Goal: Task Accomplishment & Management: Manage account settings

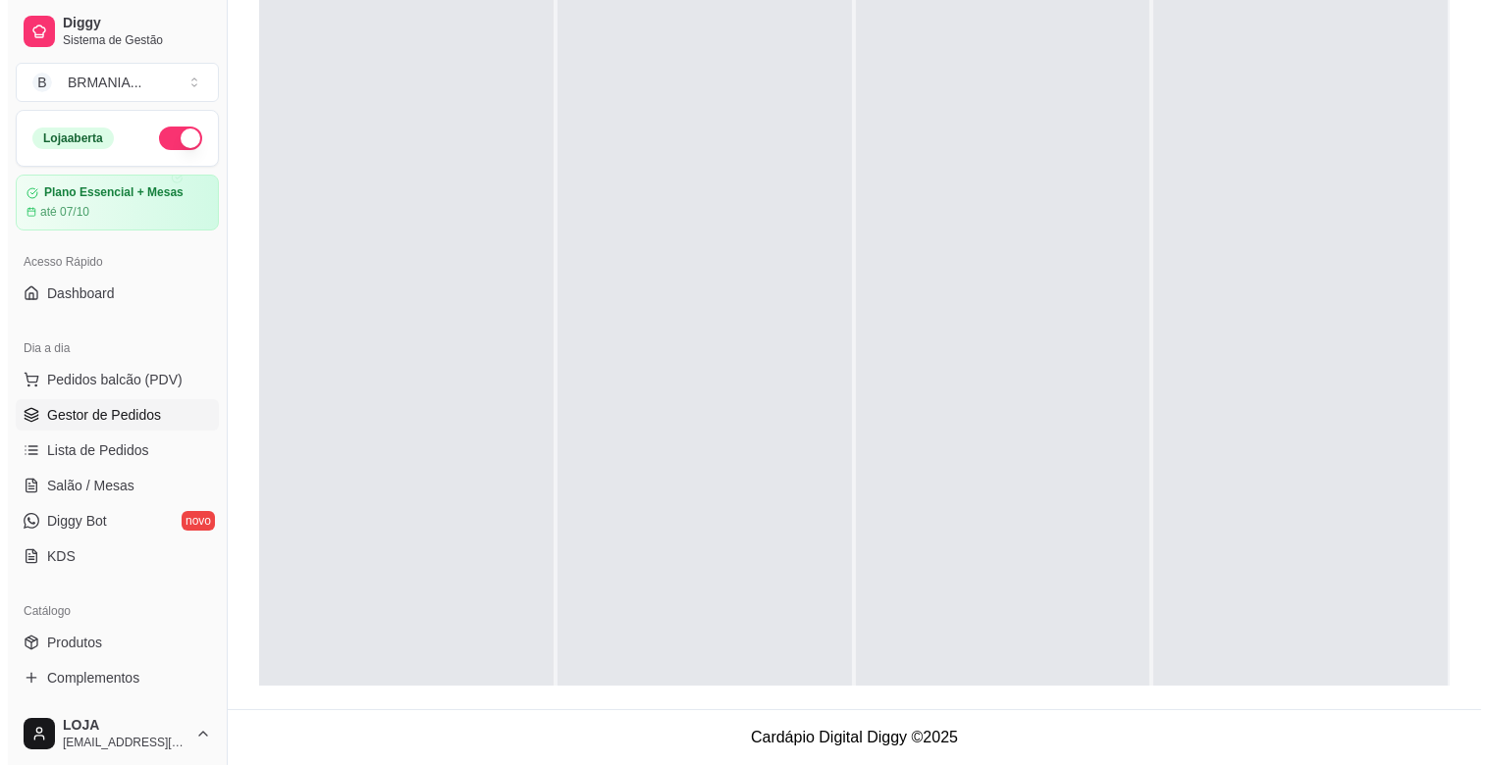
scroll to position [54, 0]
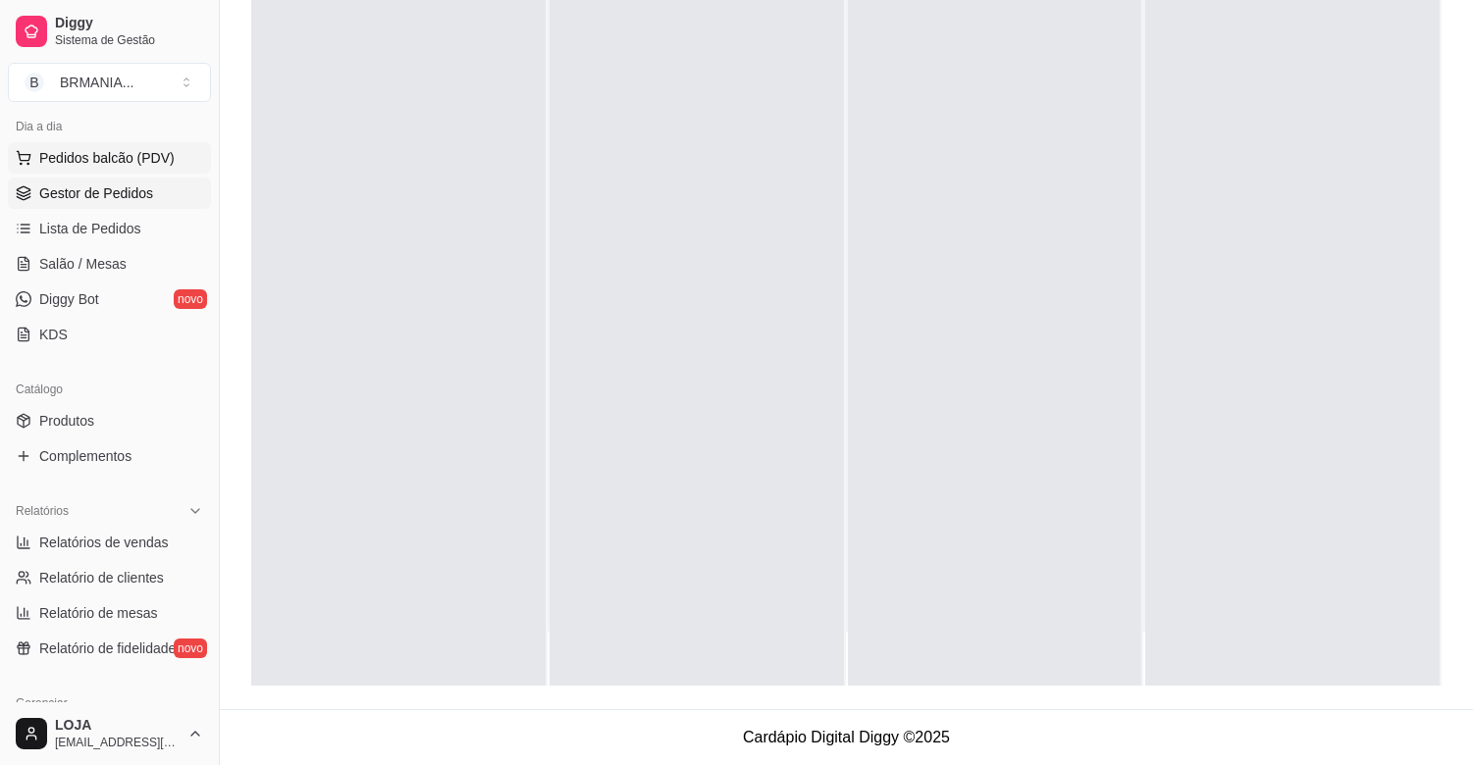
click at [164, 159] on span "Pedidos balcão (PDV)" at bounding box center [106, 158] width 135 height 20
click at [135, 158] on div "Pesquisa" at bounding box center [530, 130] width 971 height 55
click at [170, 158] on div "Pesquisa" at bounding box center [530, 130] width 971 height 55
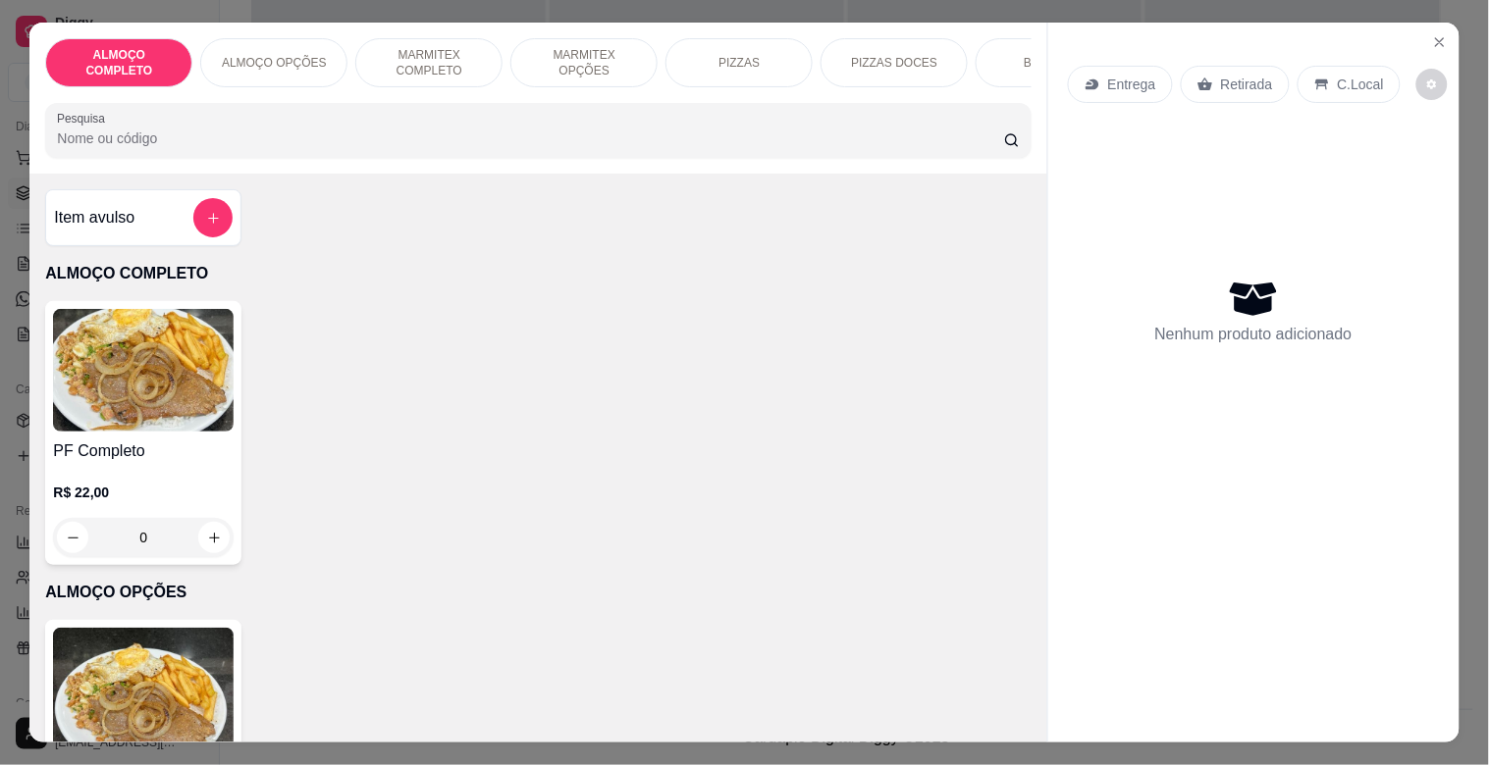
drag, startPoint x: 1006, startPoint y: 347, endPoint x: 31, endPoint y: 51, distance: 1018.6
click at [992, 348] on div "PF Completo R$ 22,00 0" at bounding box center [537, 433] width 985 height 264
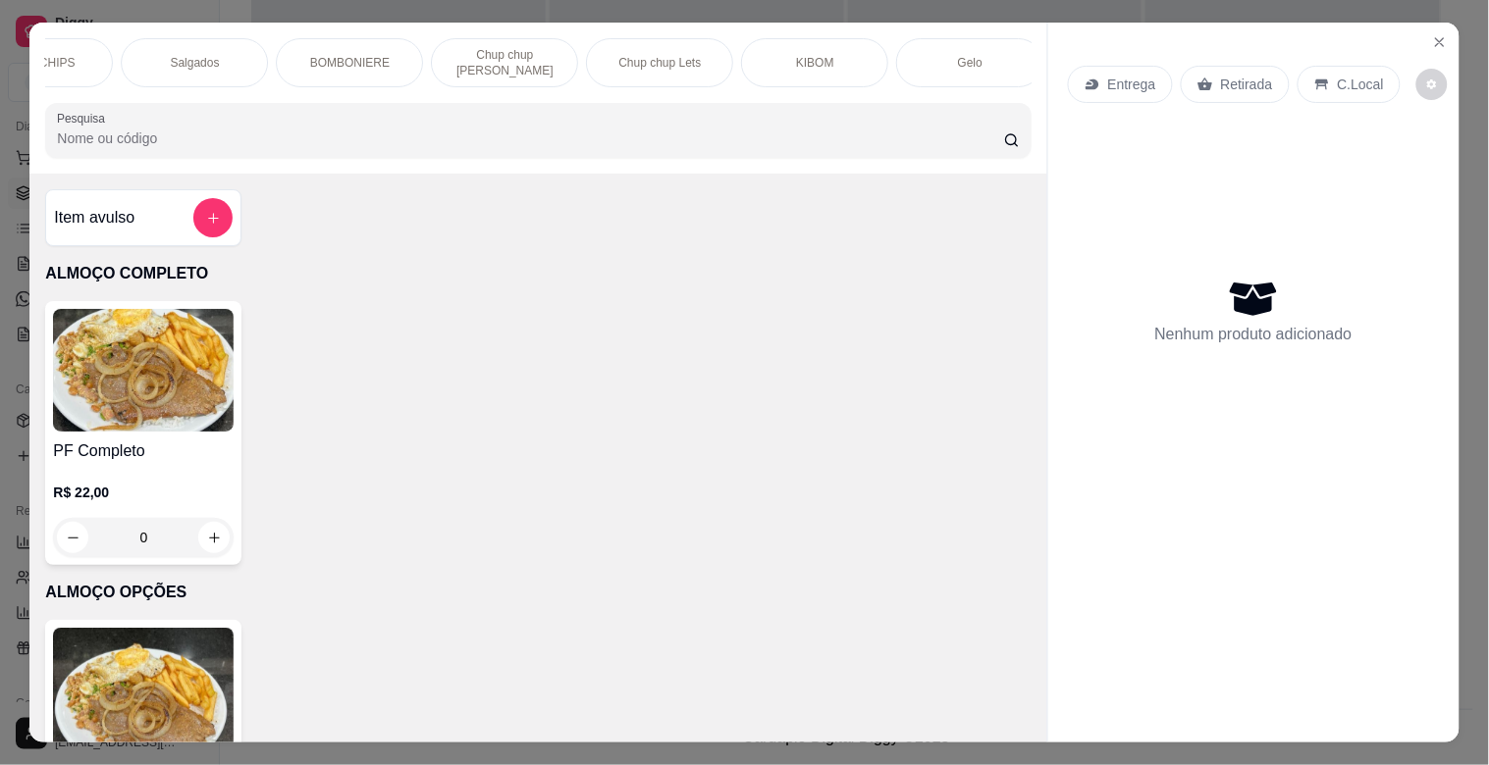
scroll to position [0, 2078]
click at [869, 44] on div "Paieiro" at bounding box center [832, 62] width 147 height 49
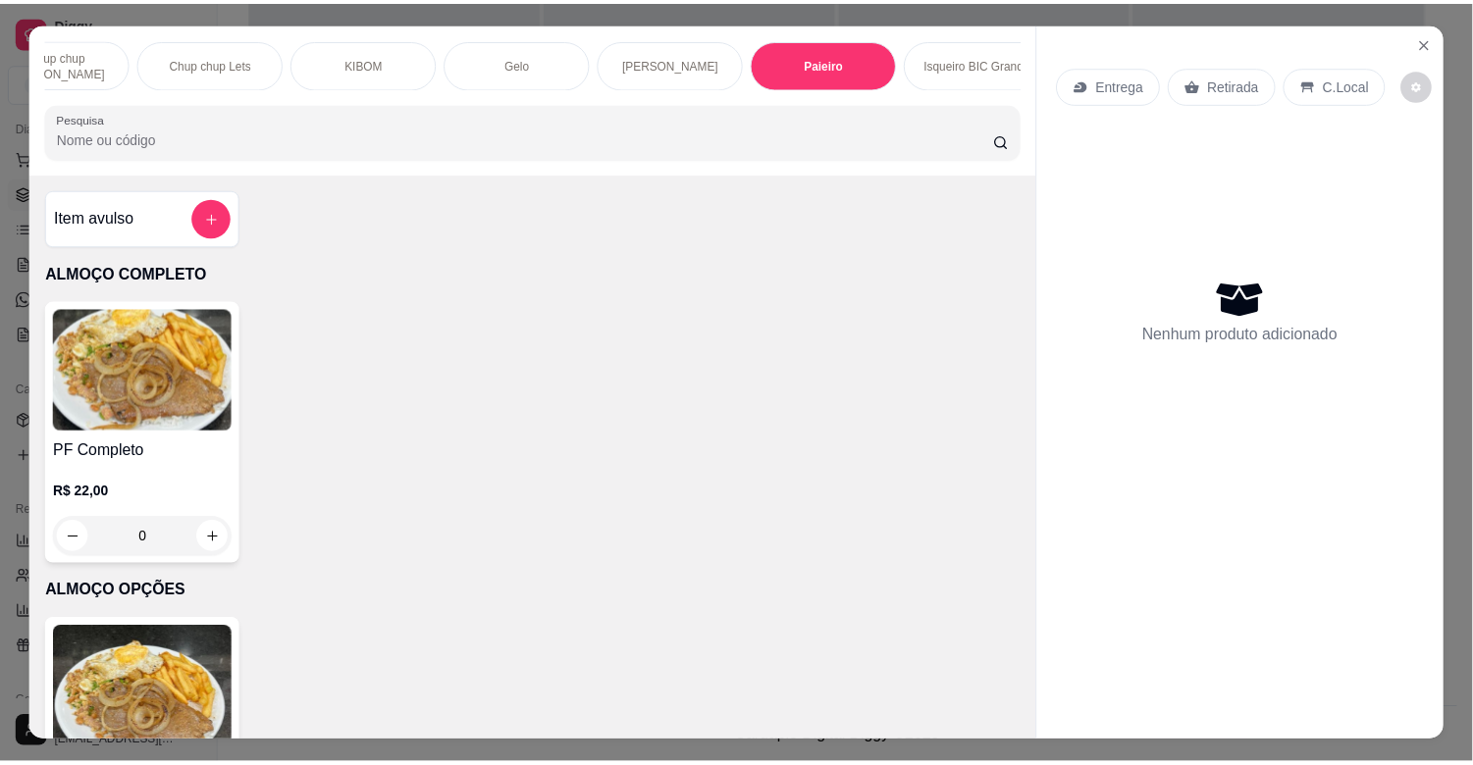
scroll to position [47, 0]
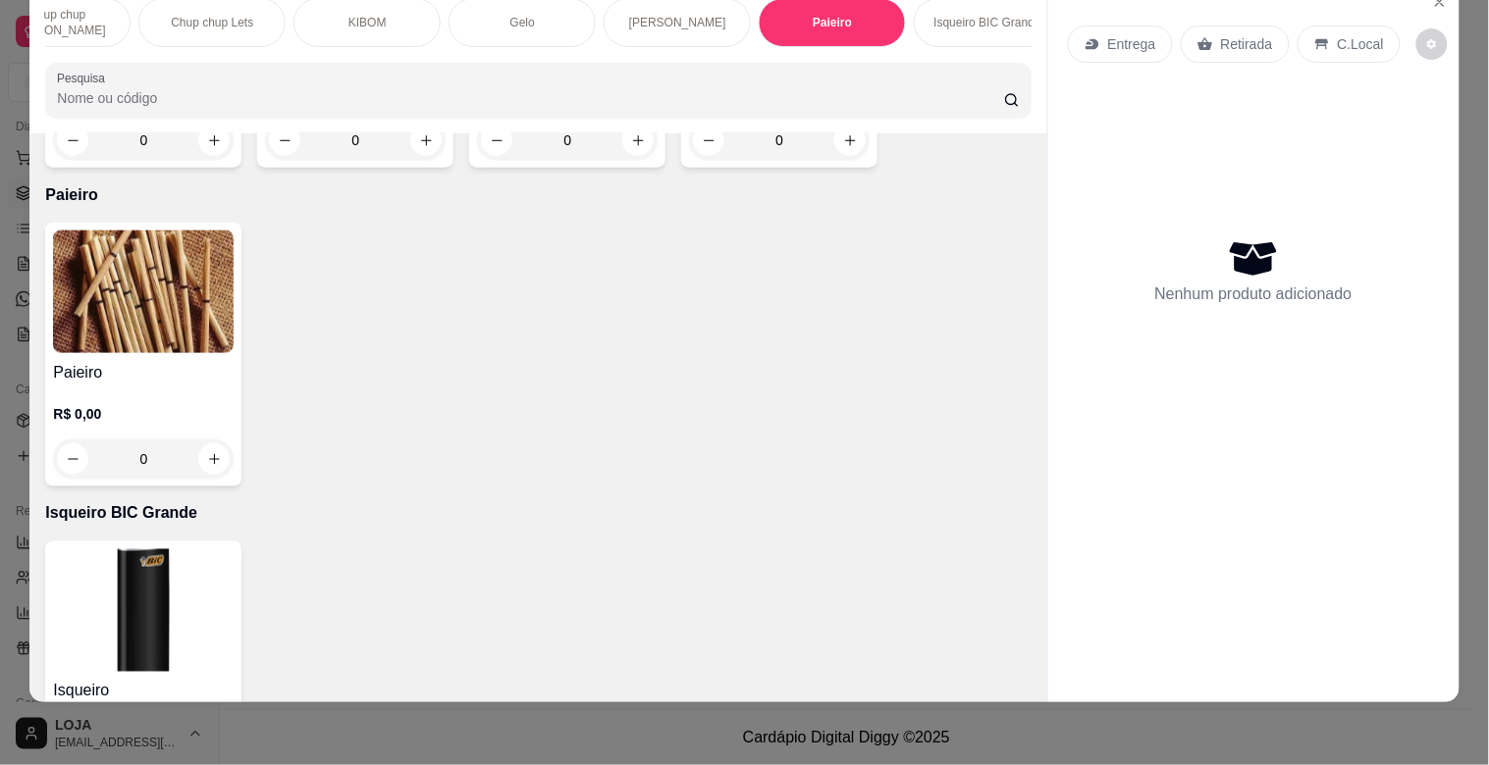
click at [96, 231] on img at bounding box center [143, 292] width 181 height 123
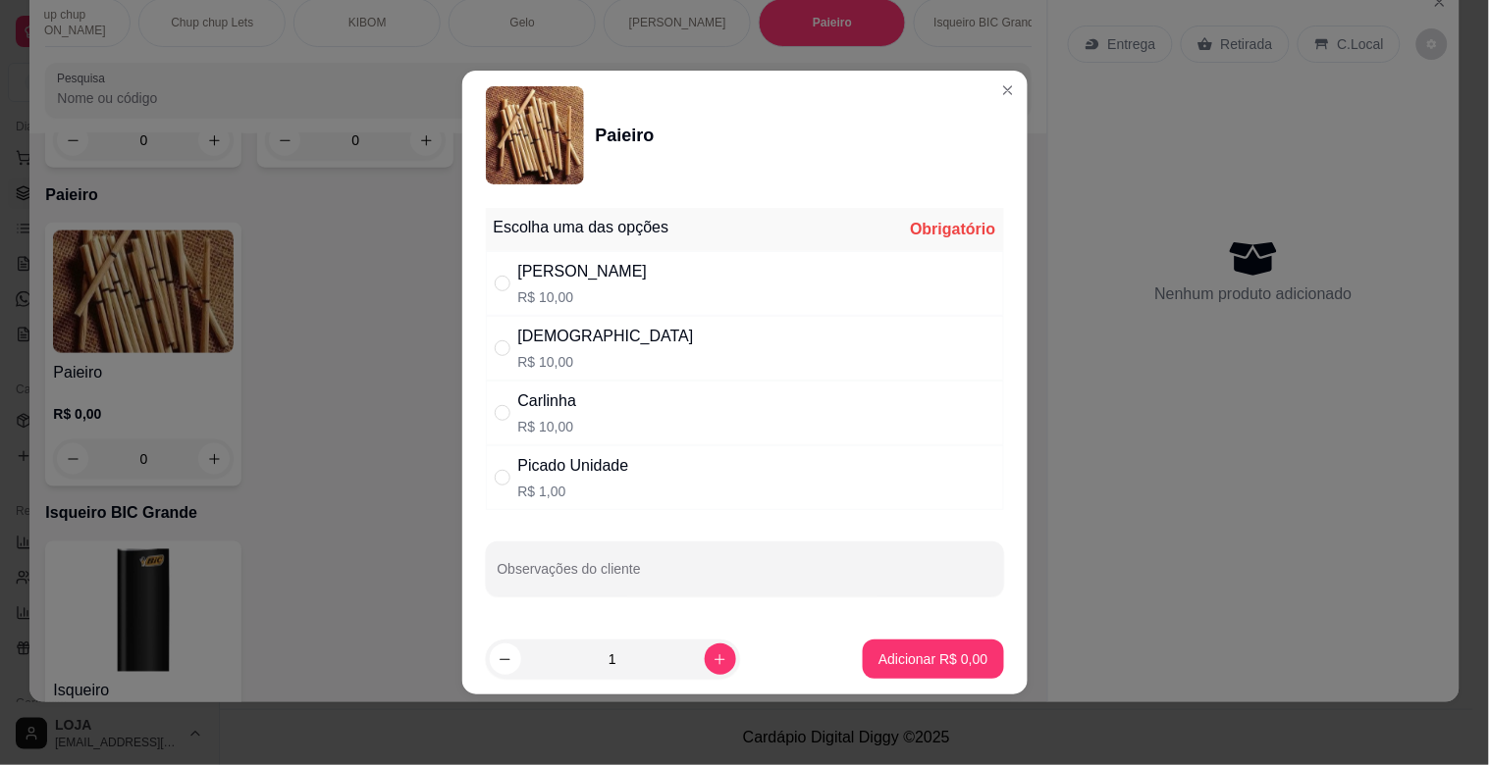
click at [673, 507] on div "Picado Unidade R$ 1,00" at bounding box center [745, 478] width 518 height 65
radio input "true"
click at [900, 646] on button "Adicionar R$ 1,00" at bounding box center [933, 659] width 140 height 39
type input "1"
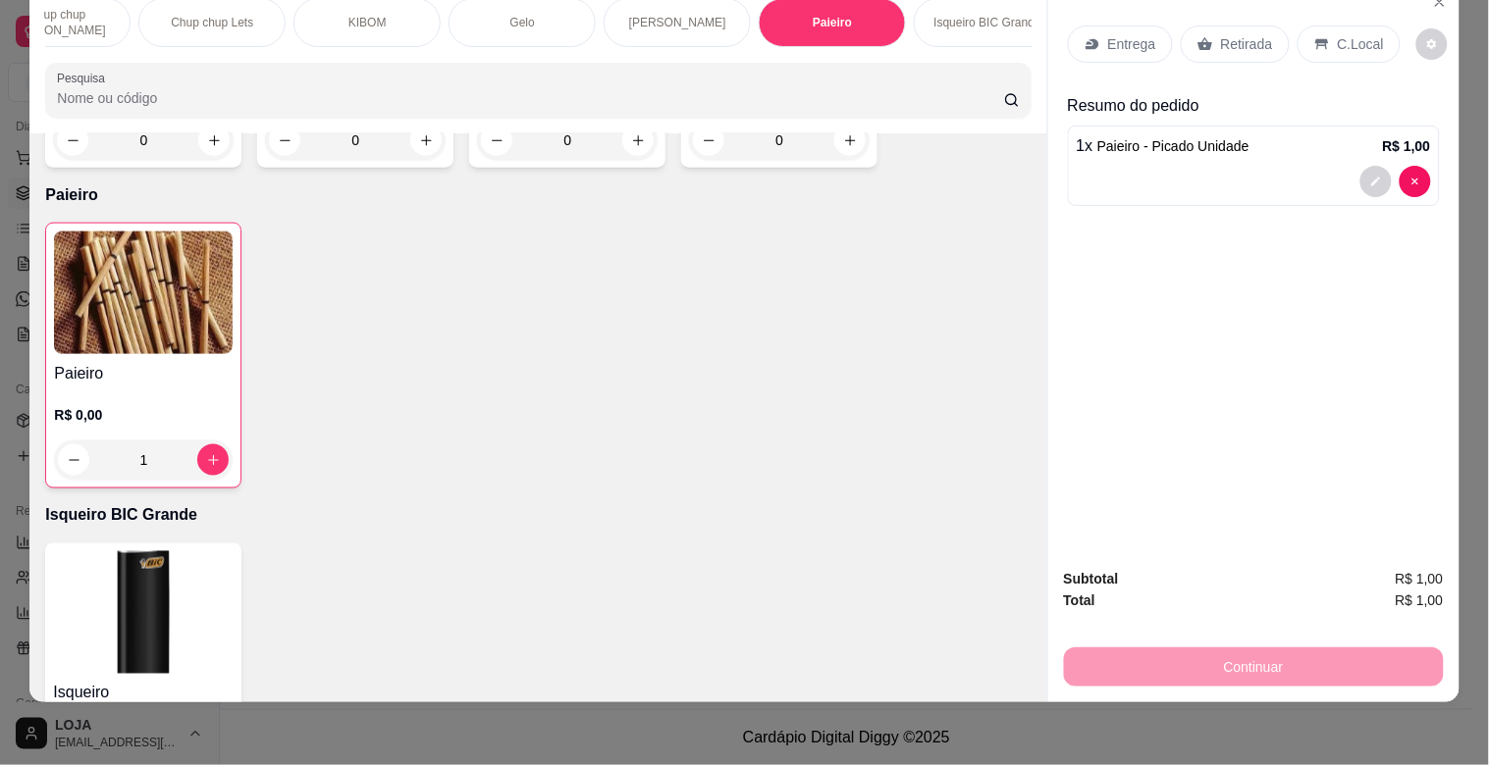
click at [1240, 26] on div "Retirada" at bounding box center [1235, 44] width 109 height 37
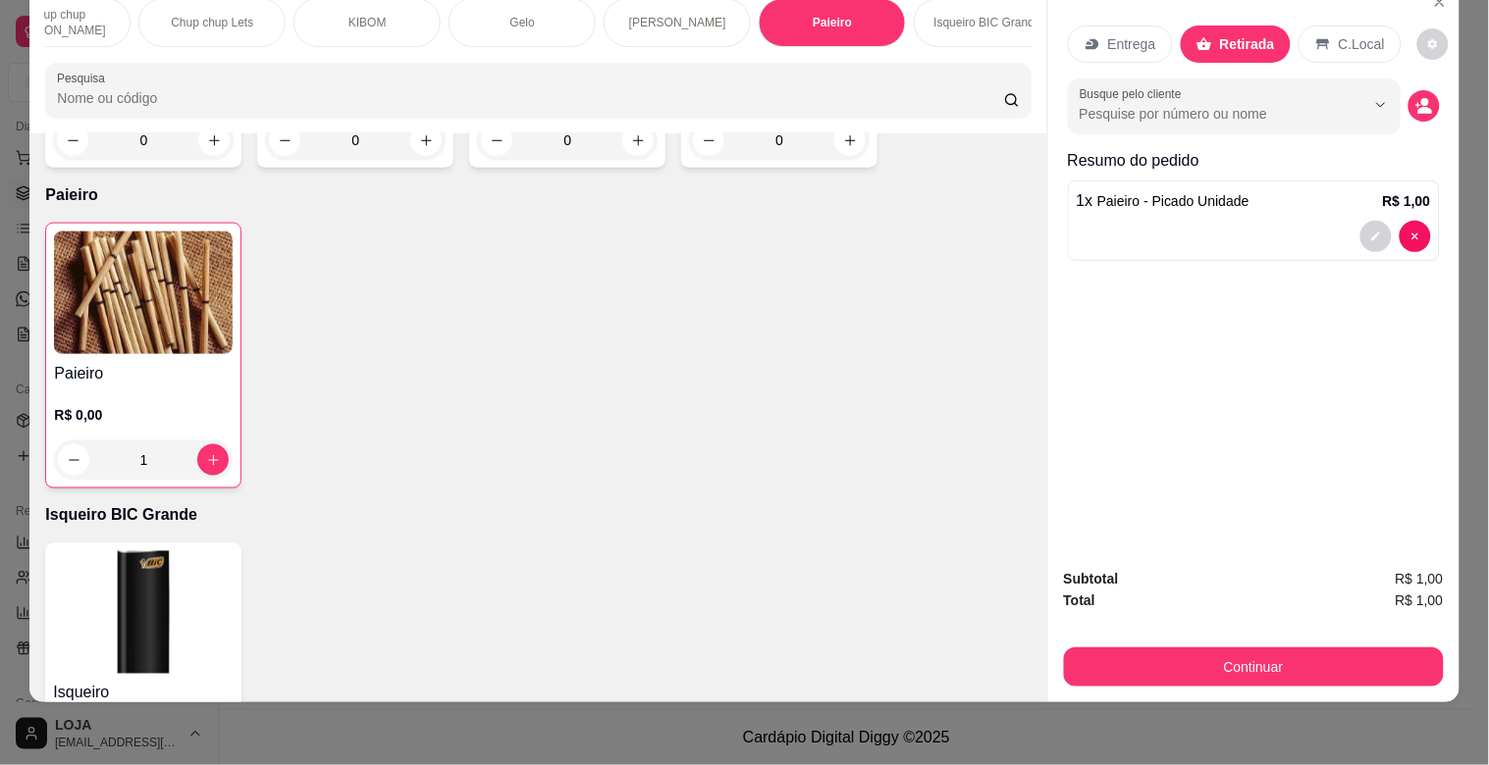
drag, startPoint x: 1335, startPoint y: 22, endPoint x: 1320, endPoint y: 199, distance: 178.2
click at [1323, 31] on div "C.Local" at bounding box center [1349, 44] width 103 height 37
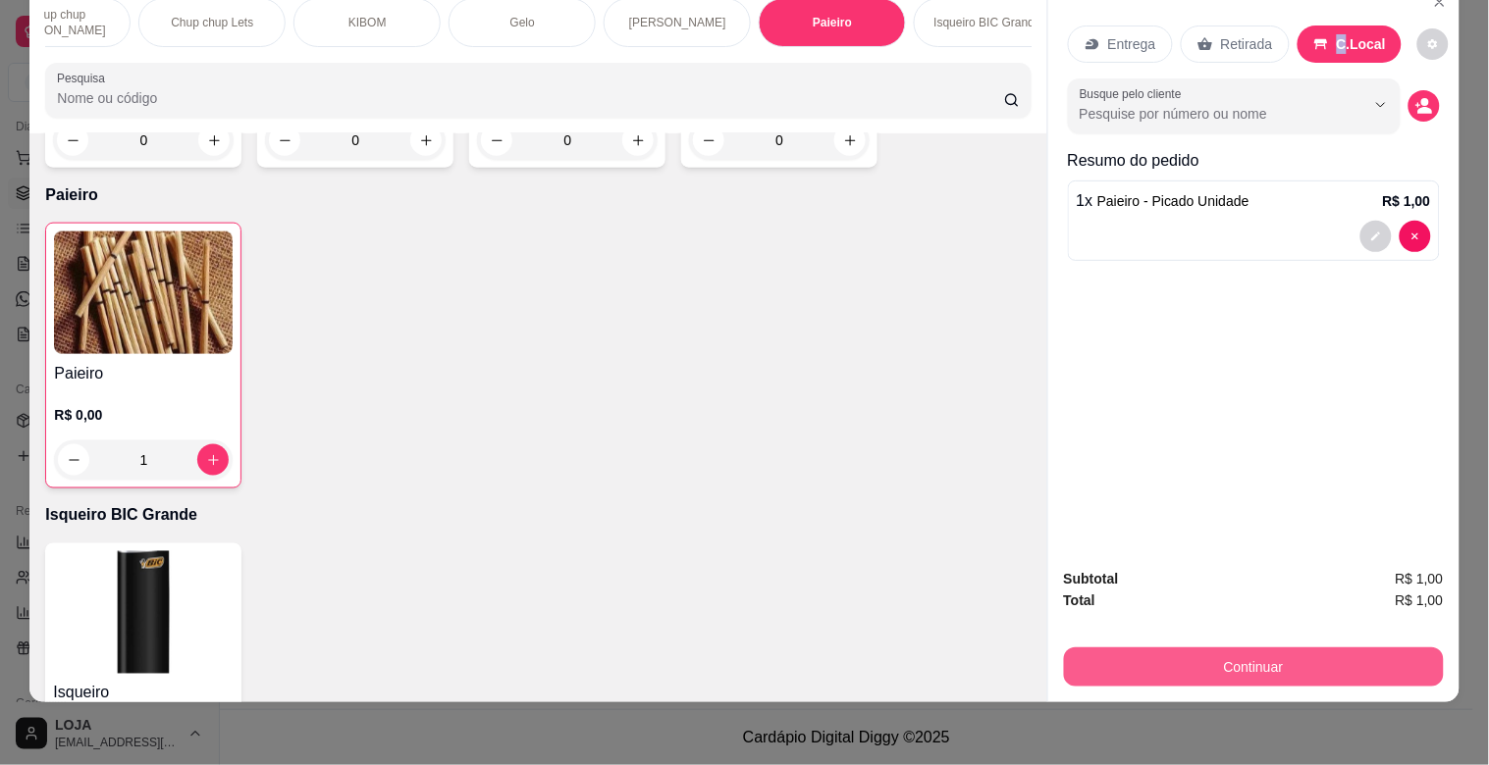
click at [1273, 659] on button "Continuar" at bounding box center [1254, 667] width 380 height 39
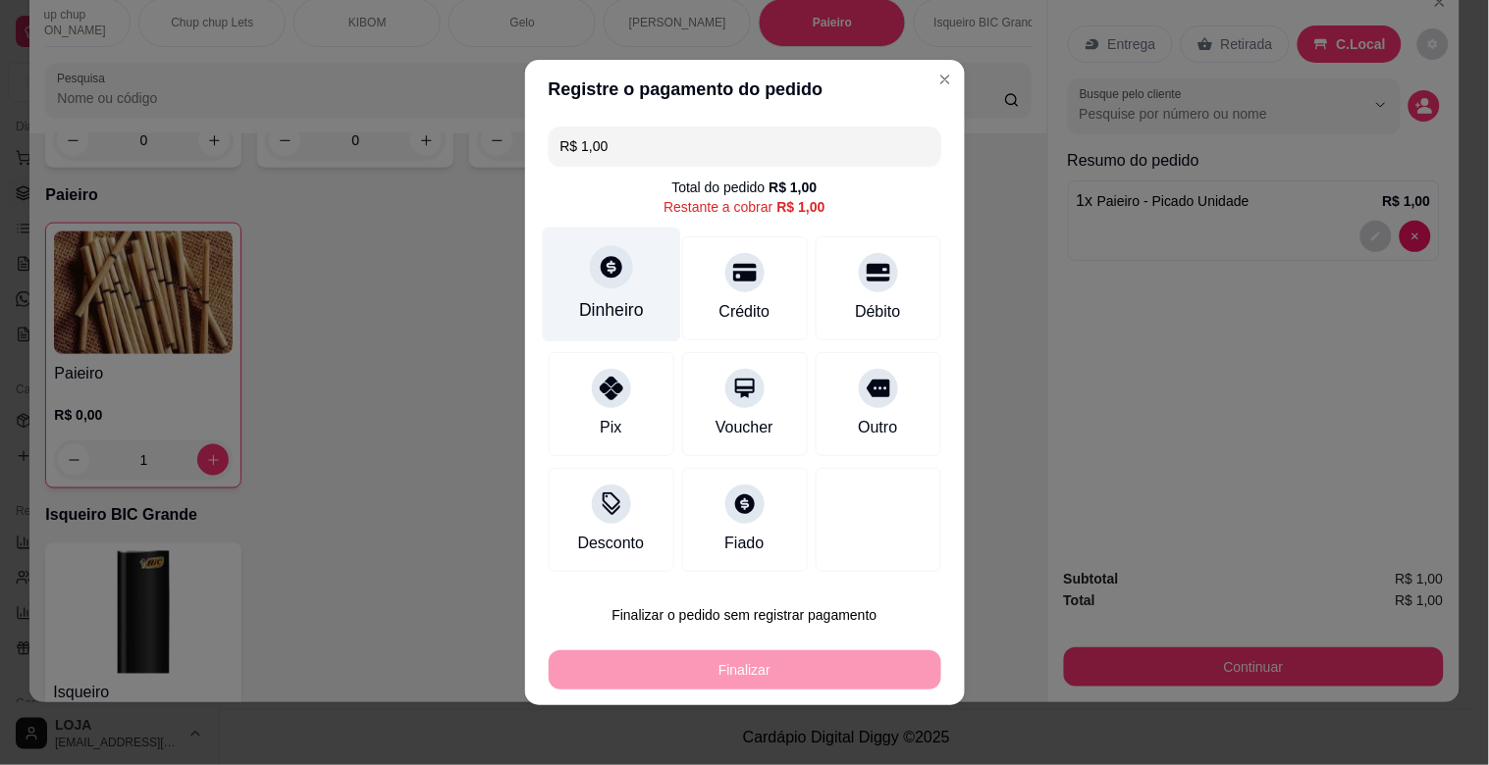
click at [595, 241] on div "Dinheiro" at bounding box center [611, 285] width 138 height 115
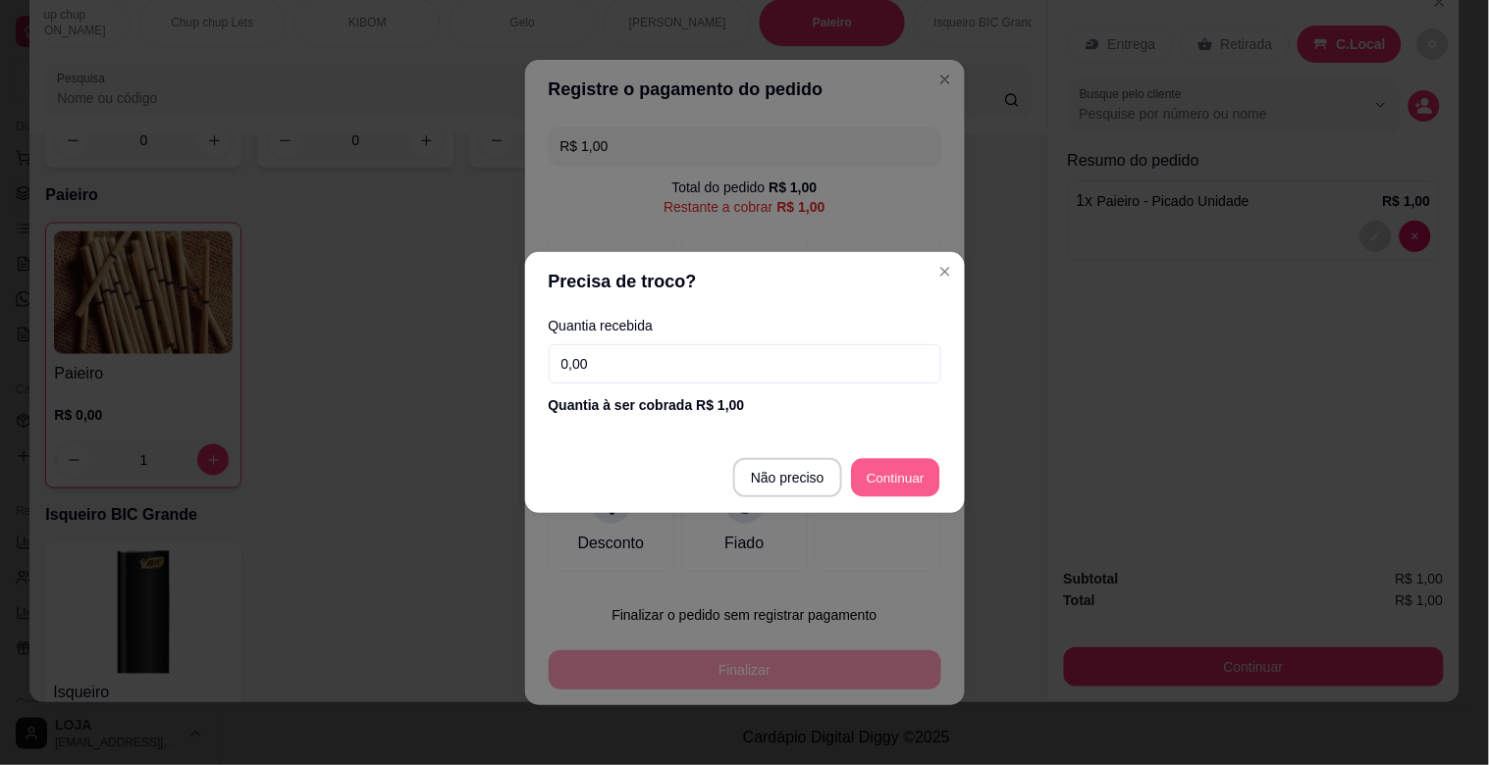
type input "R$ 0,00"
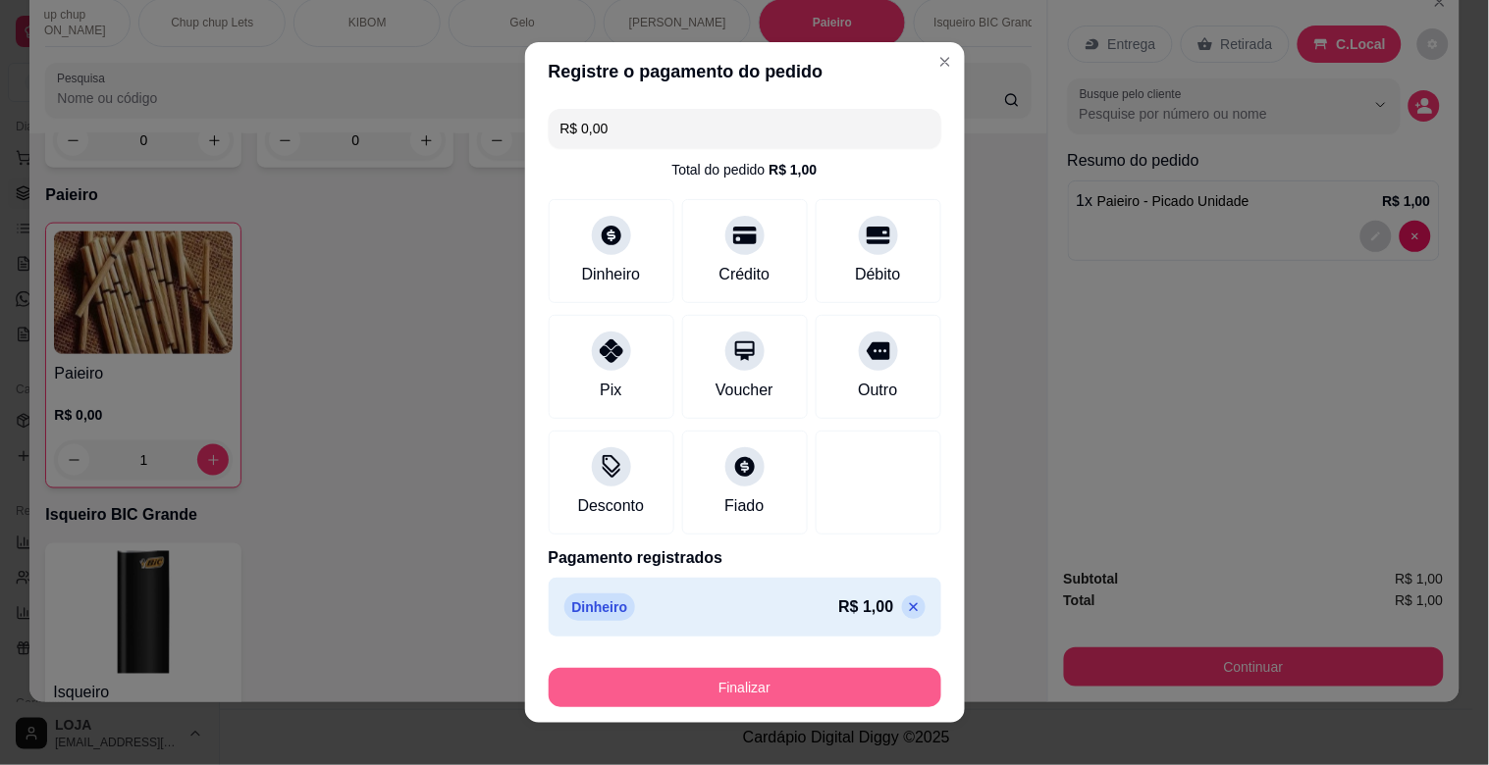
click at [887, 695] on button "Finalizar" at bounding box center [745, 687] width 393 height 39
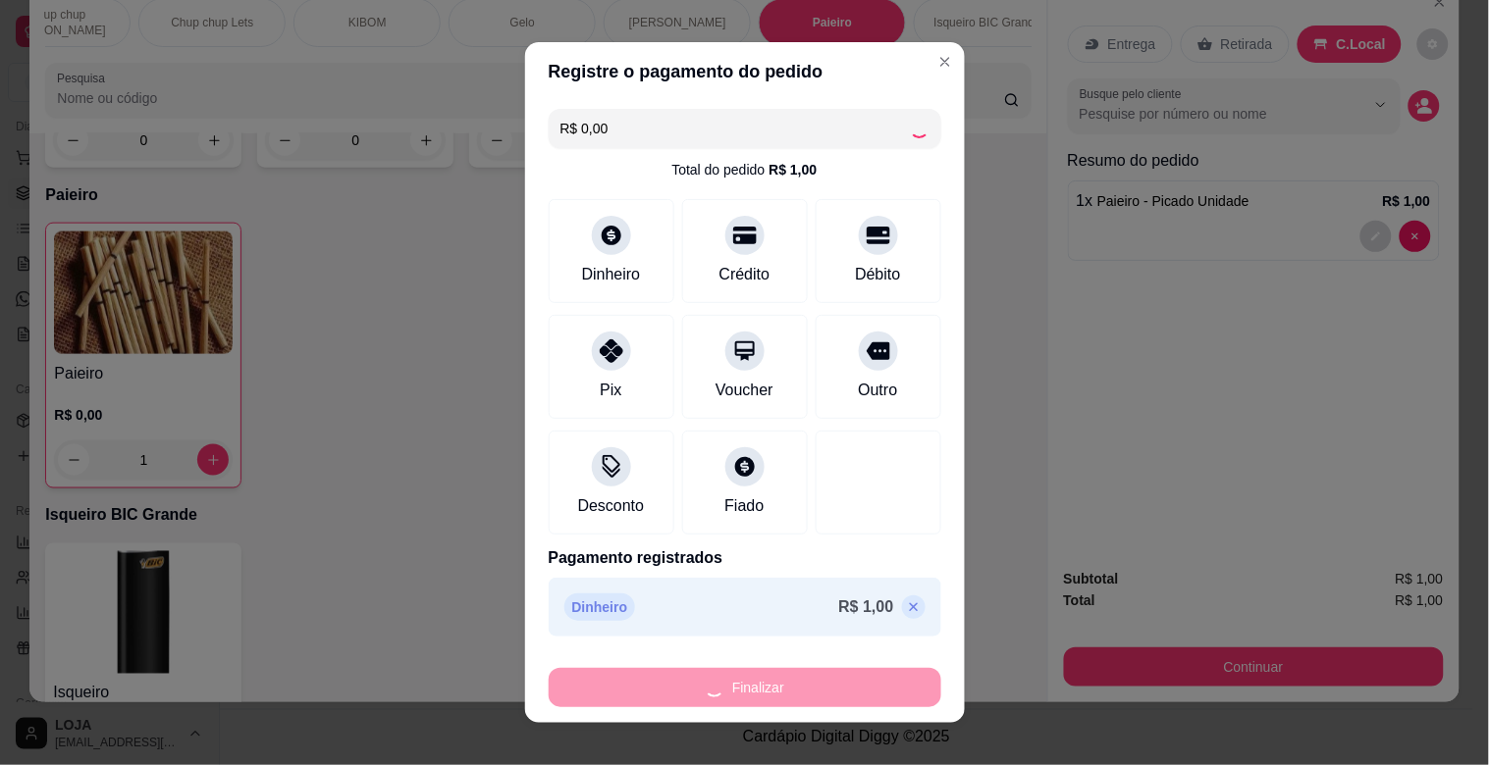
type input "0"
type input "-R$ 1,00"
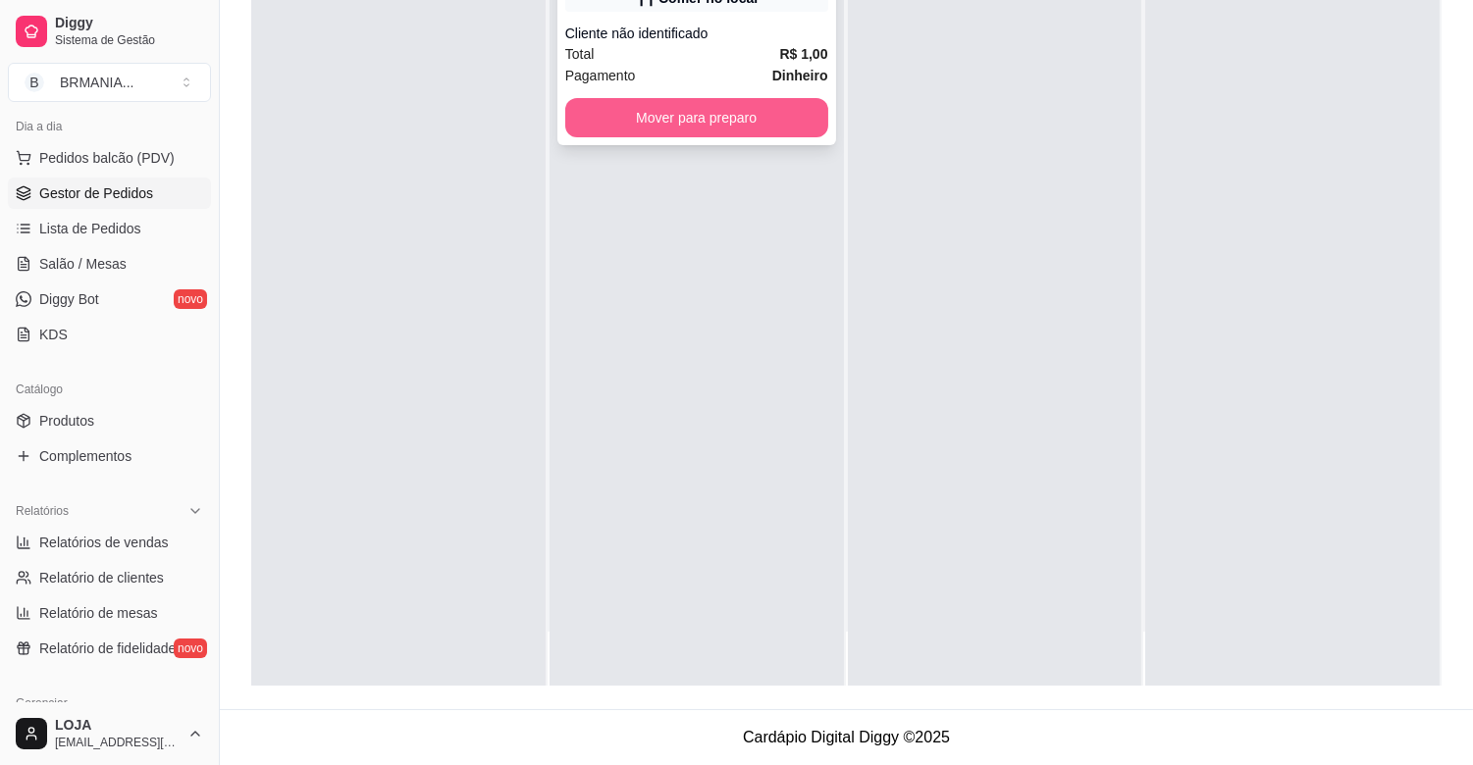
click at [740, 110] on button "Mover para preparo" at bounding box center [696, 117] width 263 height 39
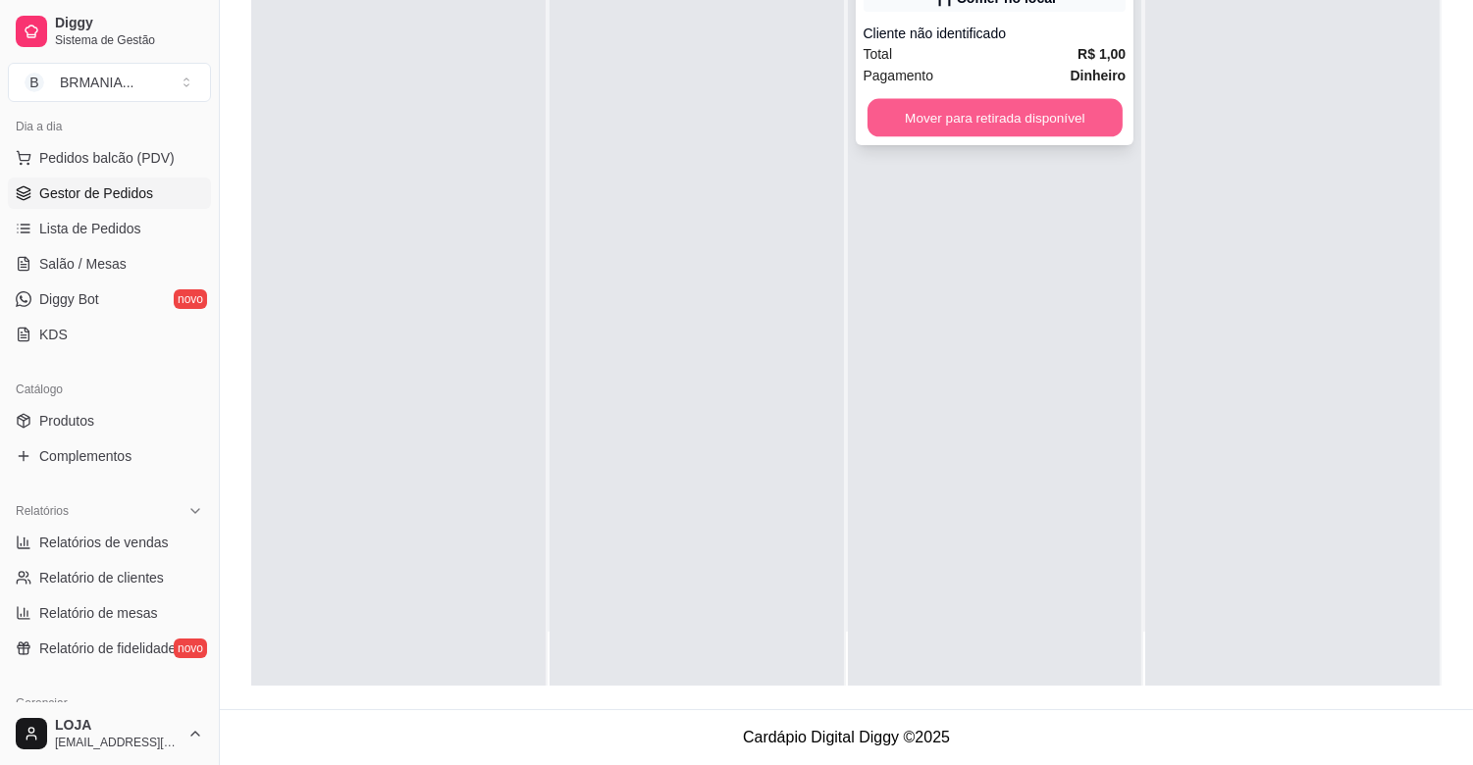
click at [942, 124] on button "Mover para retirada disponível" at bounding box center [995, 118] width 255 height 38
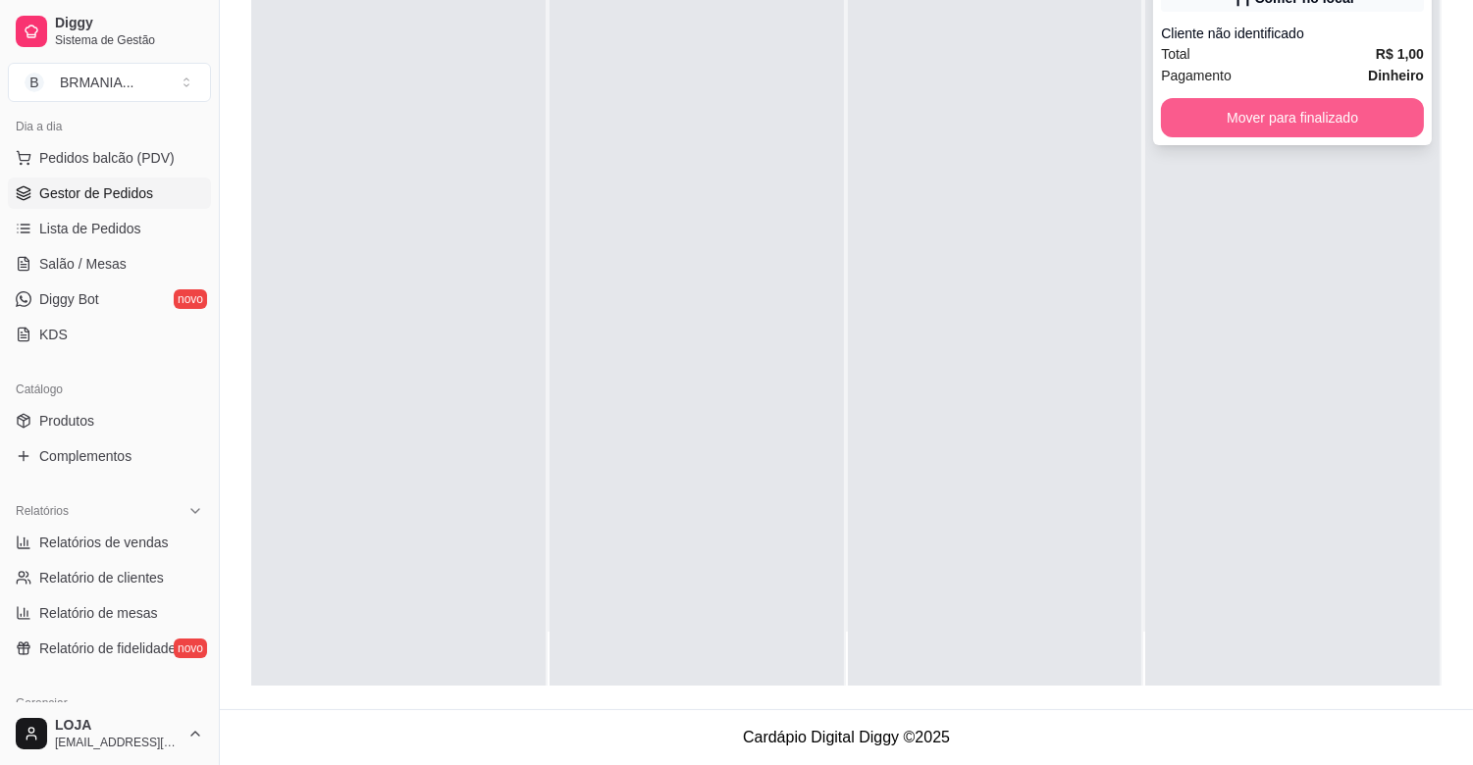
click at [1272, 124] on button "Mover para finalizado" at bounding box center [1292, 117] width 263 height 39
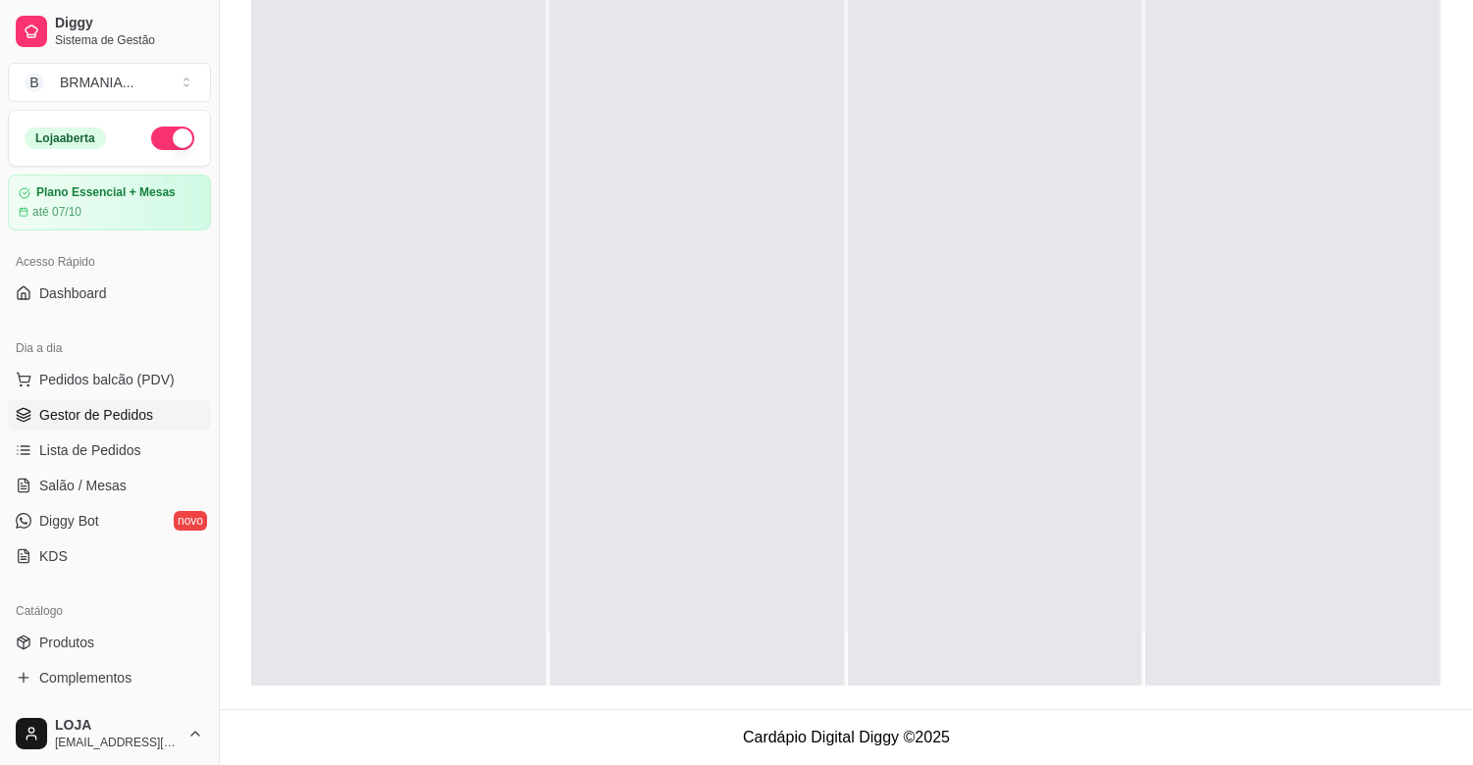
click at [165, 135] on button "button" at bounding box center [172, 139] width 43 height 24
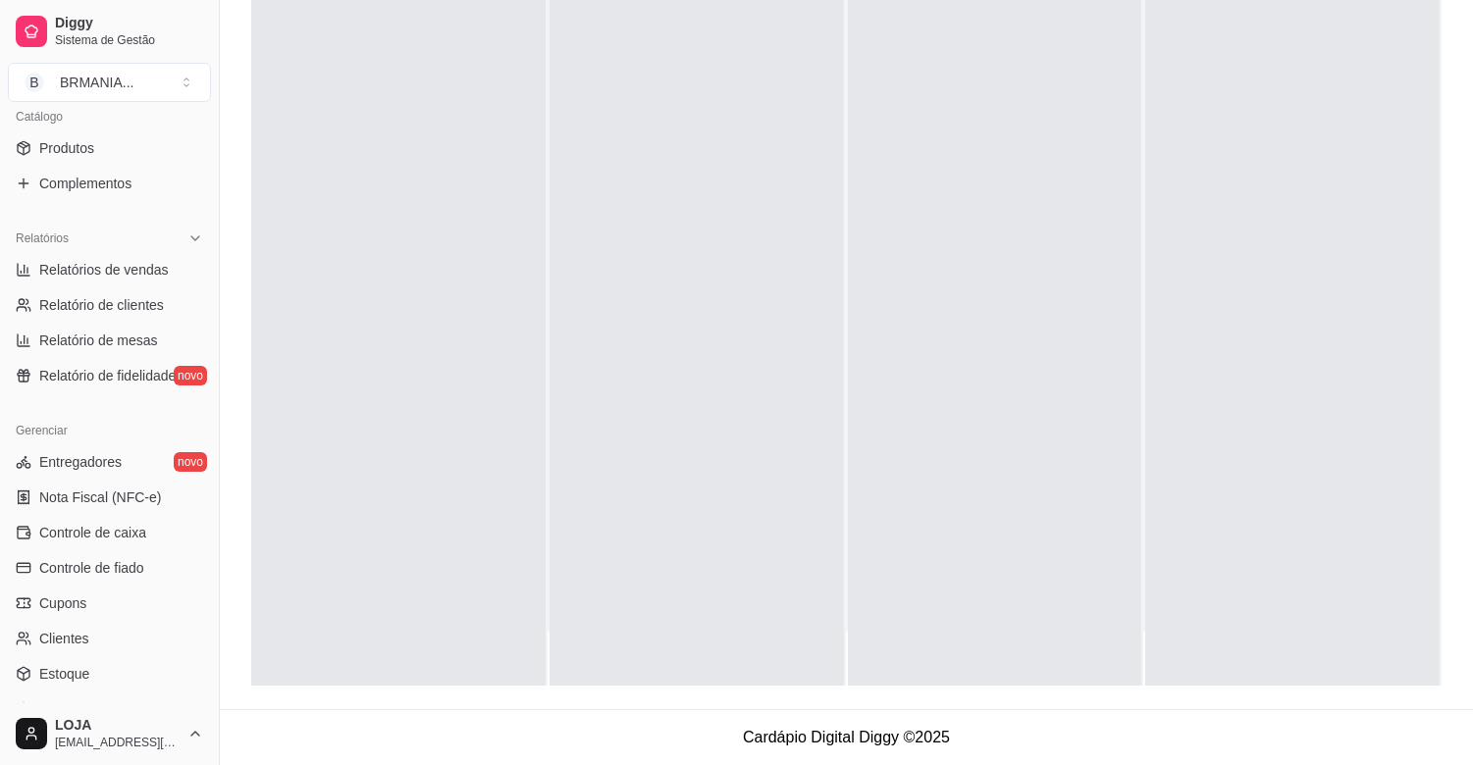
scroll to position [504, 0]
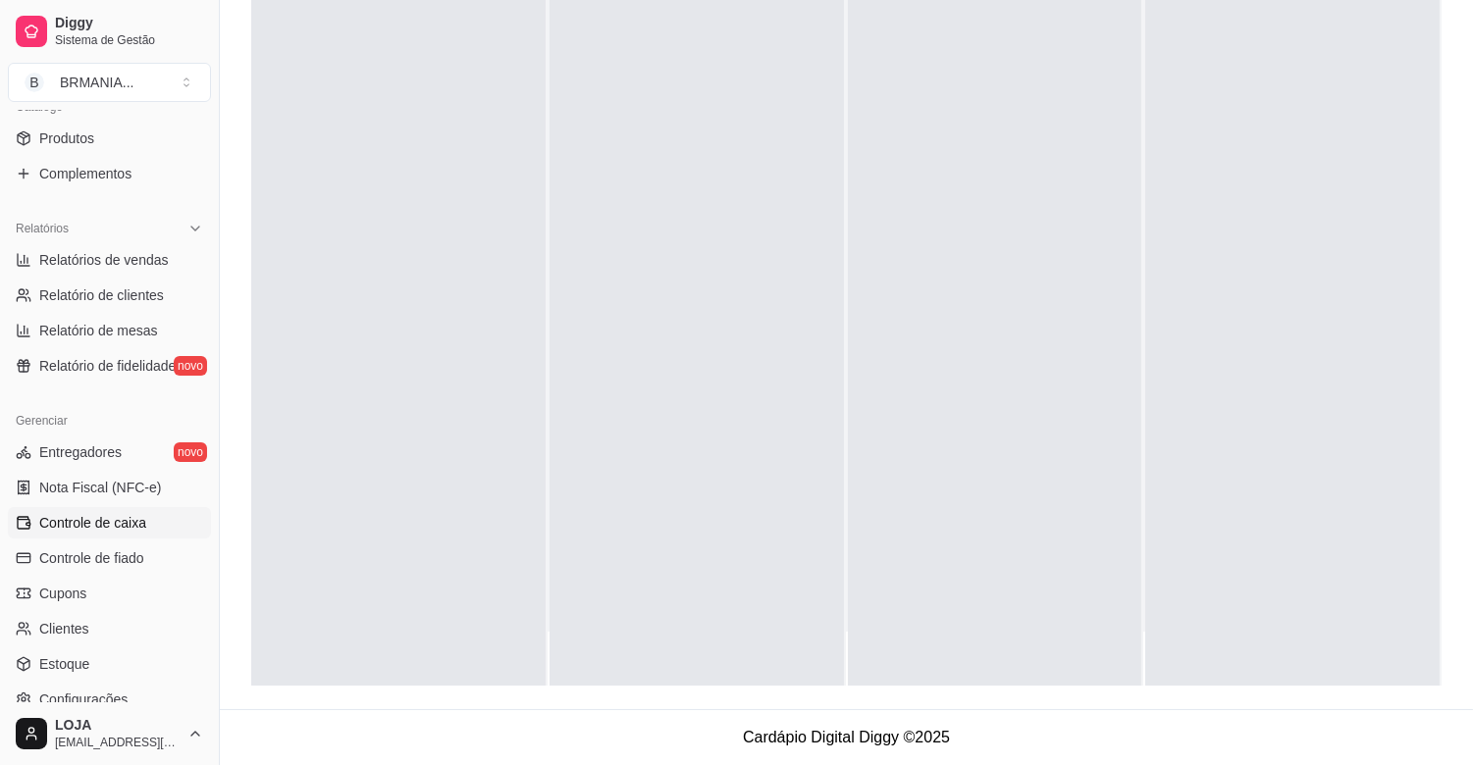
click at [131, 516] on span "Controle de caixa" at bounding box center [92, 523] width 107 height 20
